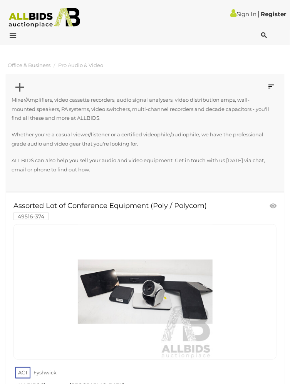
click at [269, 90] on icon at bounding box center [272, 87] width 6 height 8
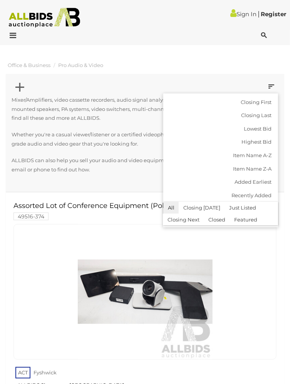
click at [121, 148] on div at bounding box center [145, 192] width 290 height 384
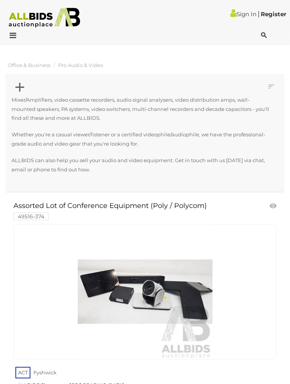
click at [15, 35] on icon at bounding box center [11, 36] width 10 height 8
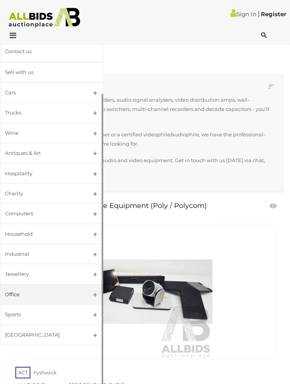
click at [93, 305] on link "Office" at bounding box center [51, 294] width 103 height 20
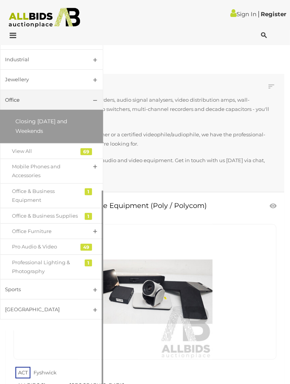
click at [84, 251] on div "49" at bounding box center [86, 247] width 12 height 7
click at [53, 251] on div "Pro Audio & Video" at bounding box center [46, 246] width 68 height 9
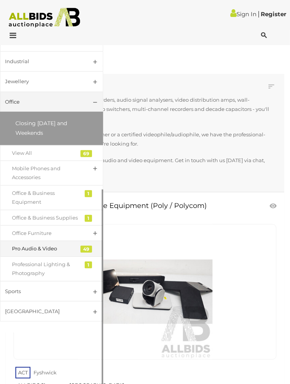
click at [24, 253] on div "Pro Audio & Video" at bounding box center [46, 248] width 68 height 9
click at [85, 253] on div "49" at bounding box center [86, 249] width 12 height 7
click at [64, 253] on div "Pro Audio & Video" at bounding box center [46, 248] width 68 height 9
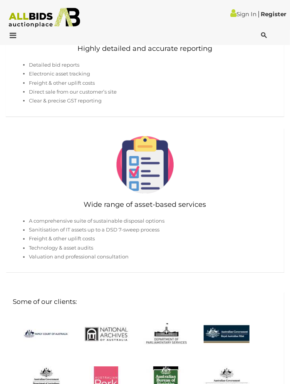
scroll to position [956, 0]
